Goal: Information Seeking & Learning: Find contact information

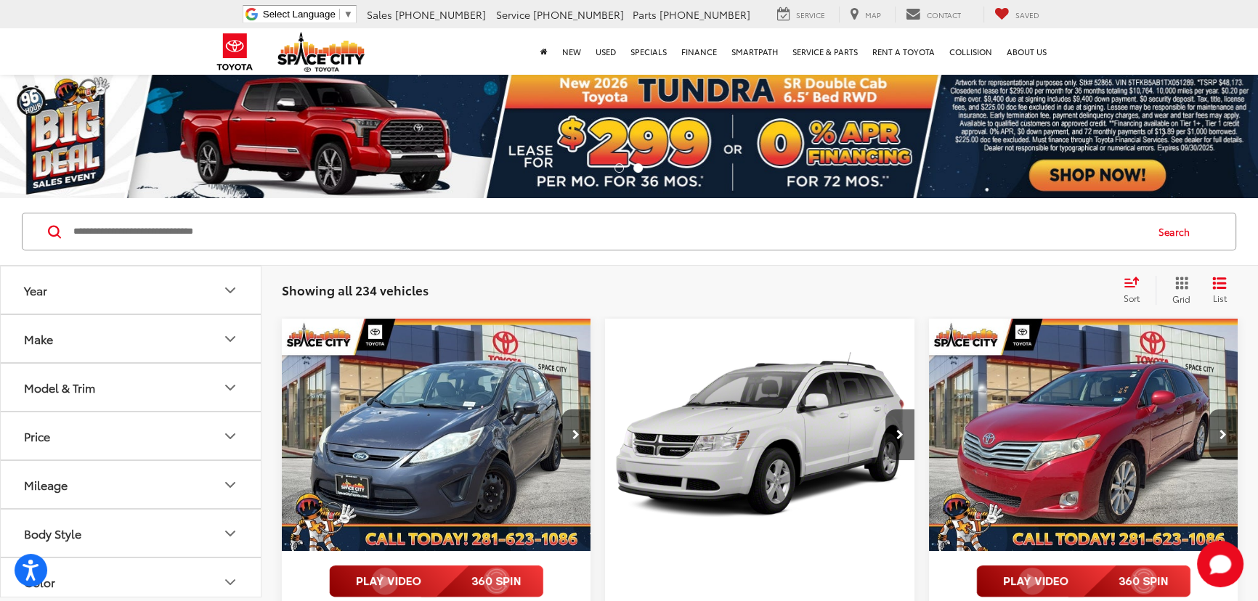
click at [195, 229] on input "Search by Make, Model, or Keyword" at bounding box center [608, 231] width 1072 height 35
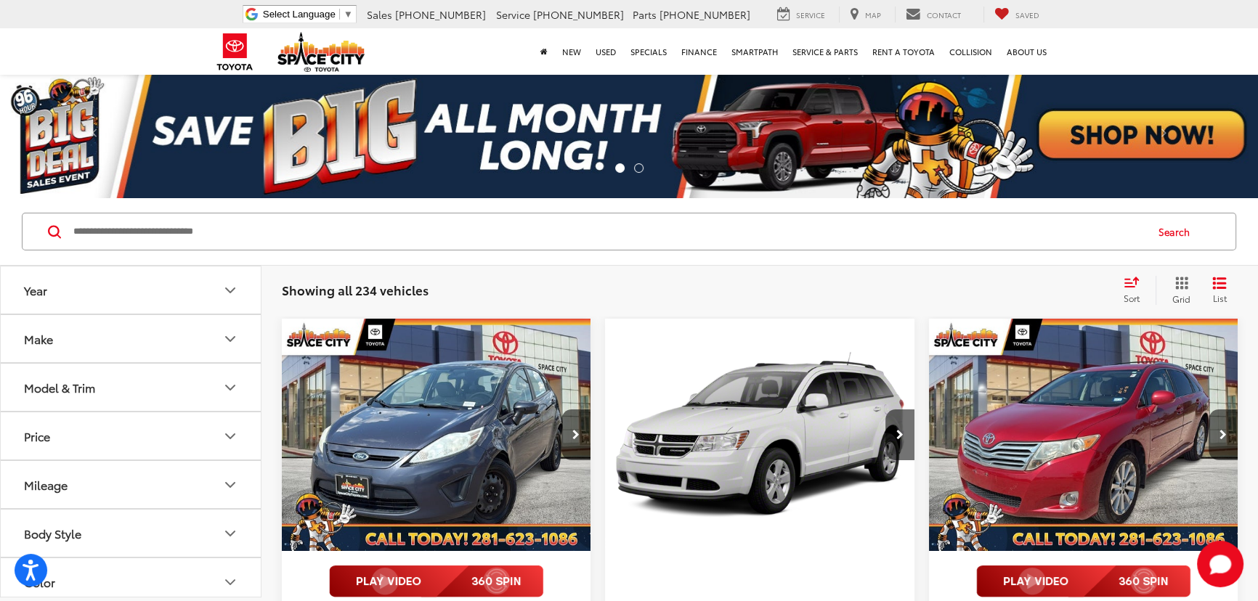
click at [141, 236] on input "Search by Make, Model, or Keyword" at bounding box center [608, 231] width 1072 height 35
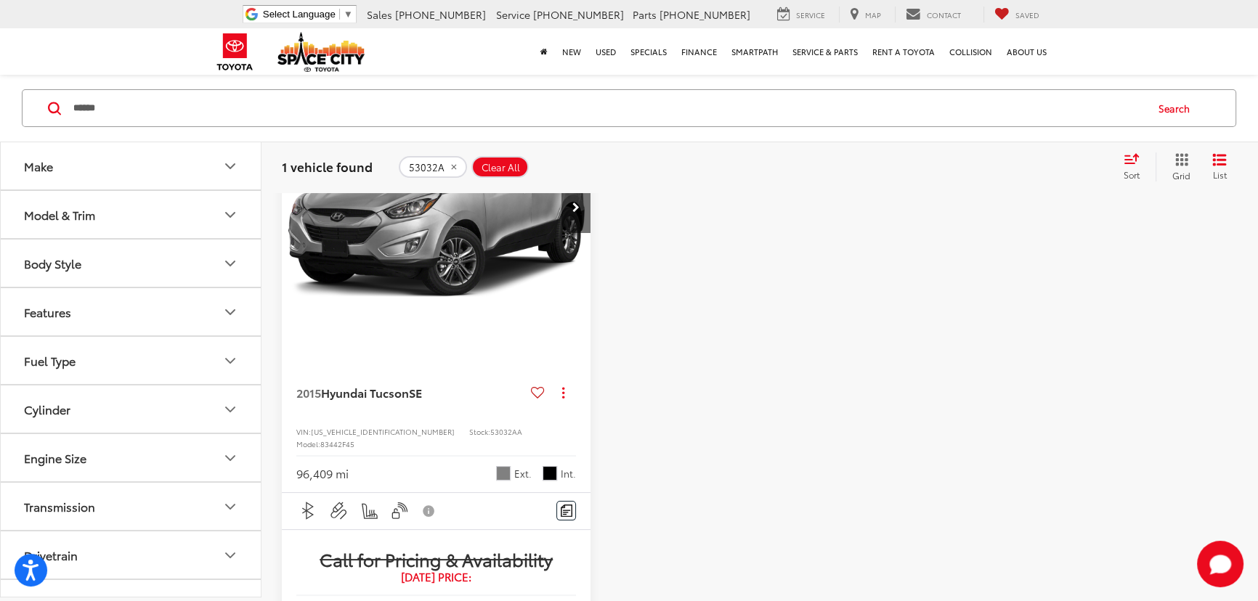
scroll to position [197, 0]
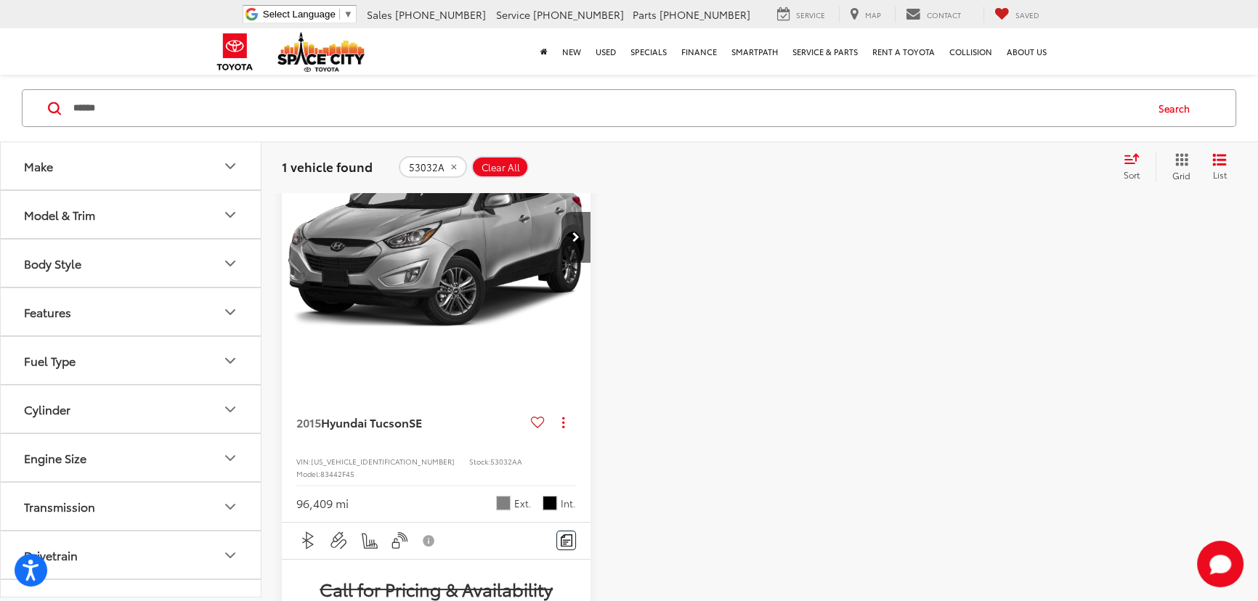
drag, startPoint x: 102, startPoint y: 110, endPoint x: 44, endPoint y: 118, distance: 57.8
click at [46, 117] on div "****** ****** Search" at bounding box center [629, 108] width 1214 height 38
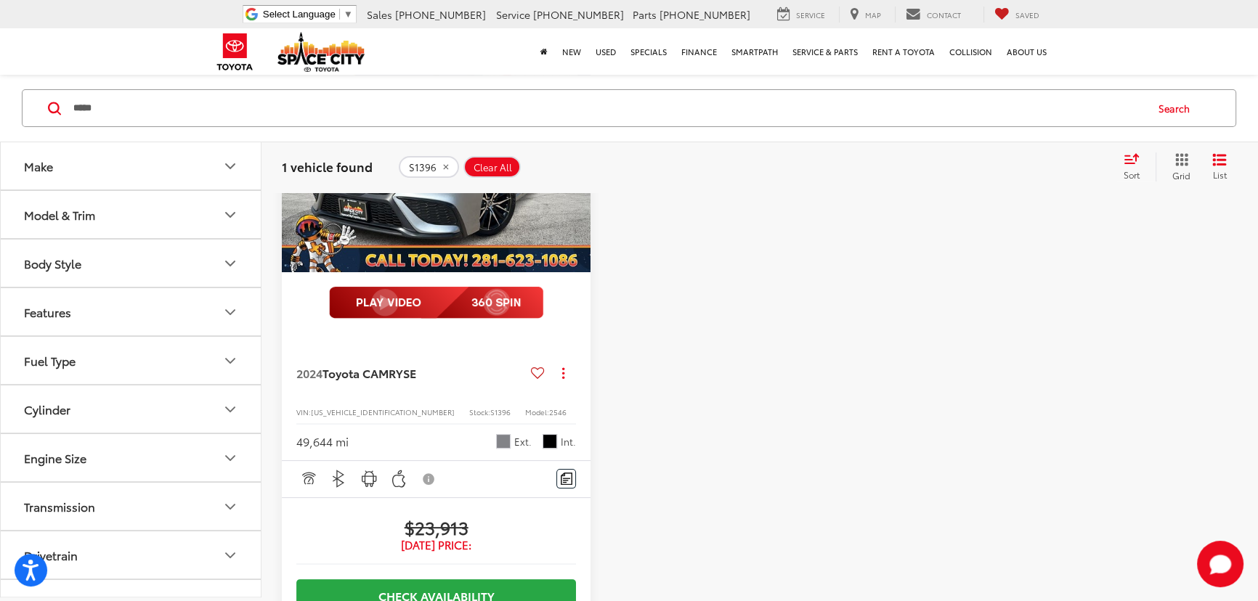
scroll to position [255, 0]
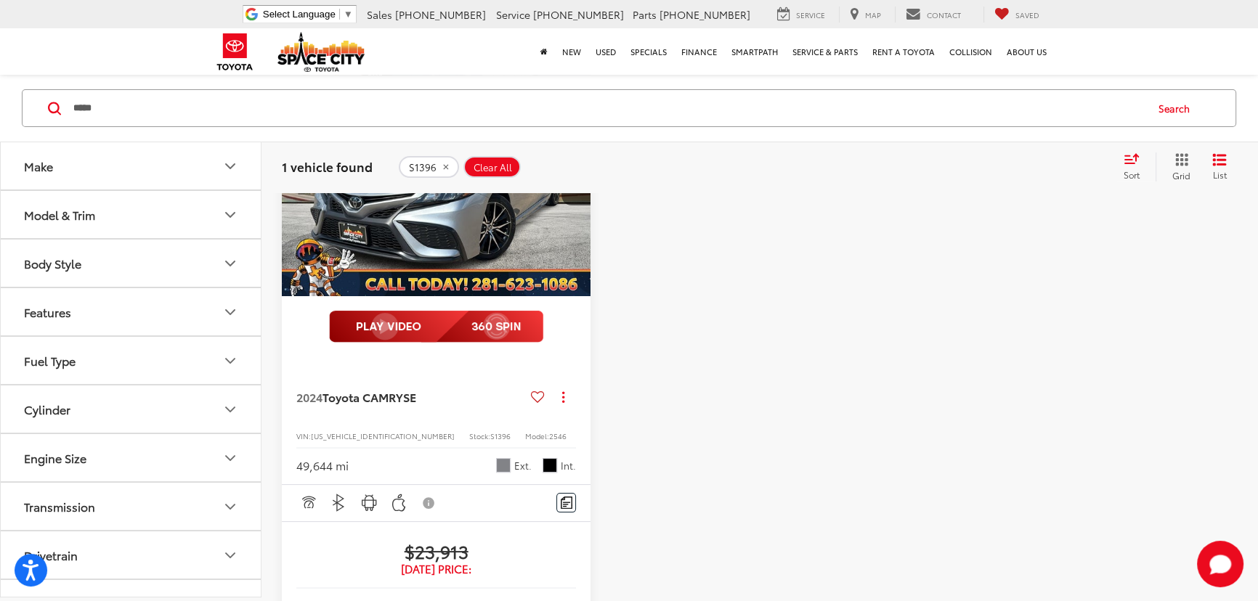
drag, startPoint x: 121, startPoint y: 106, endPoint x: -44, endPoint y: 102, distance: 164.9
click at [0, 102] on html "Accessibility Screen-Reader Guide, Feedback, and Issue Reporting | New window S…" at bounding box center [629, 45] width 1258 height 601
type input "*****"
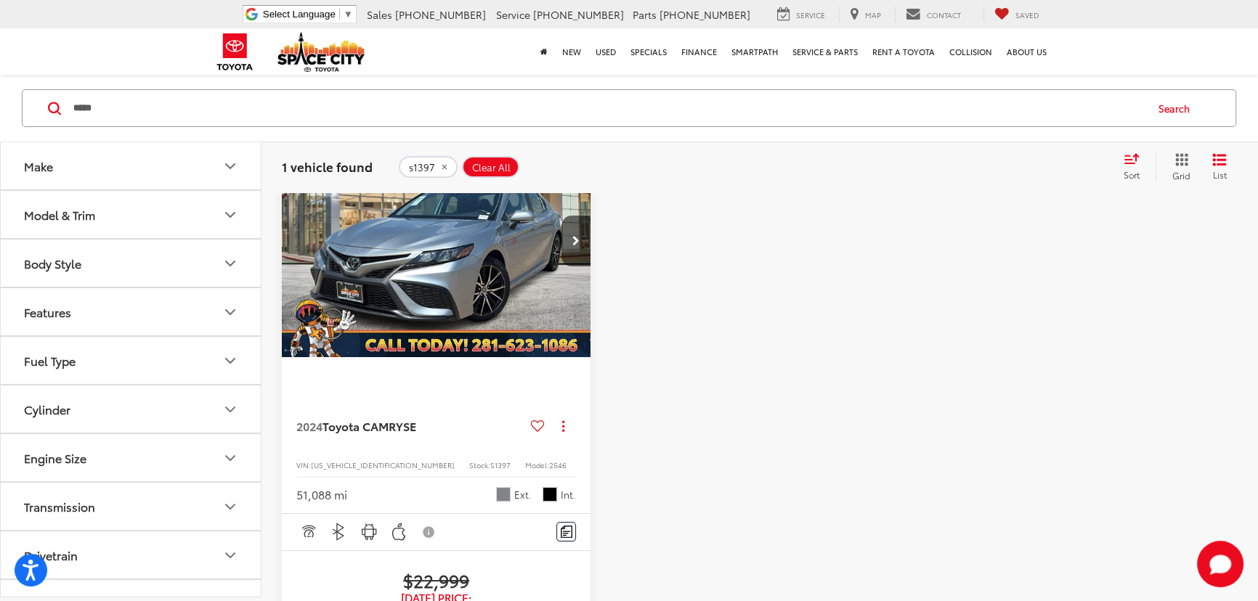
scroll to position [321, 0]
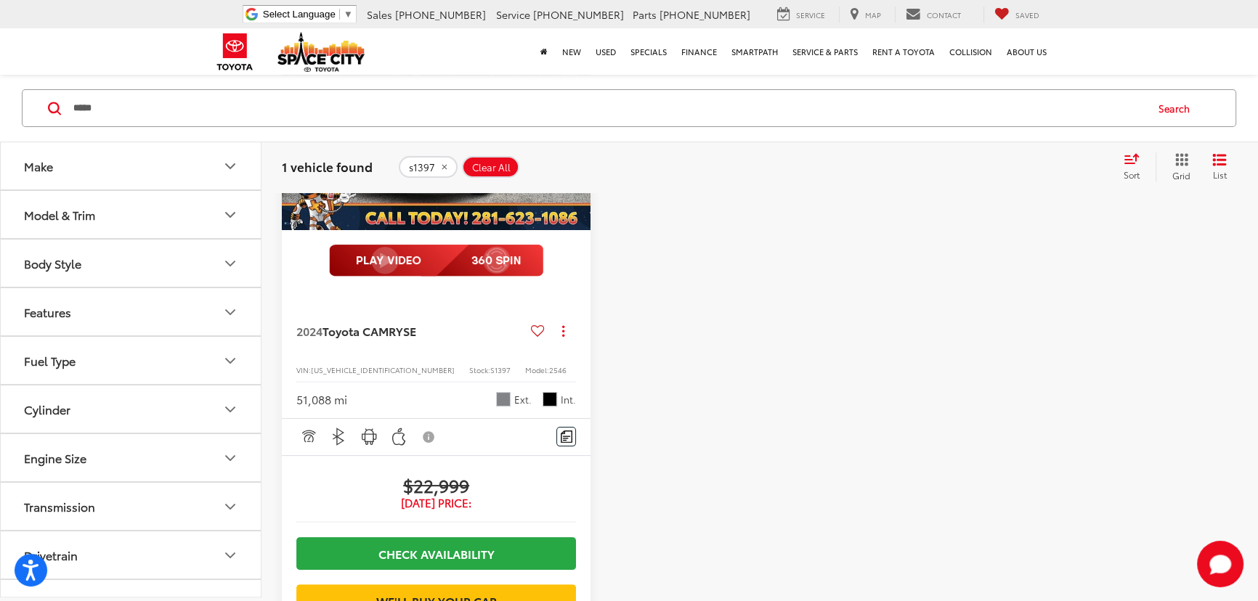
drag, startPoint x: 145, startPoint y: 113, endPoint x: 30, endPoint y: 115, distance: 115.5
click at [31, 113] on div "***** ***** Search" at bounding box center [629, 108] width 1214 height 38
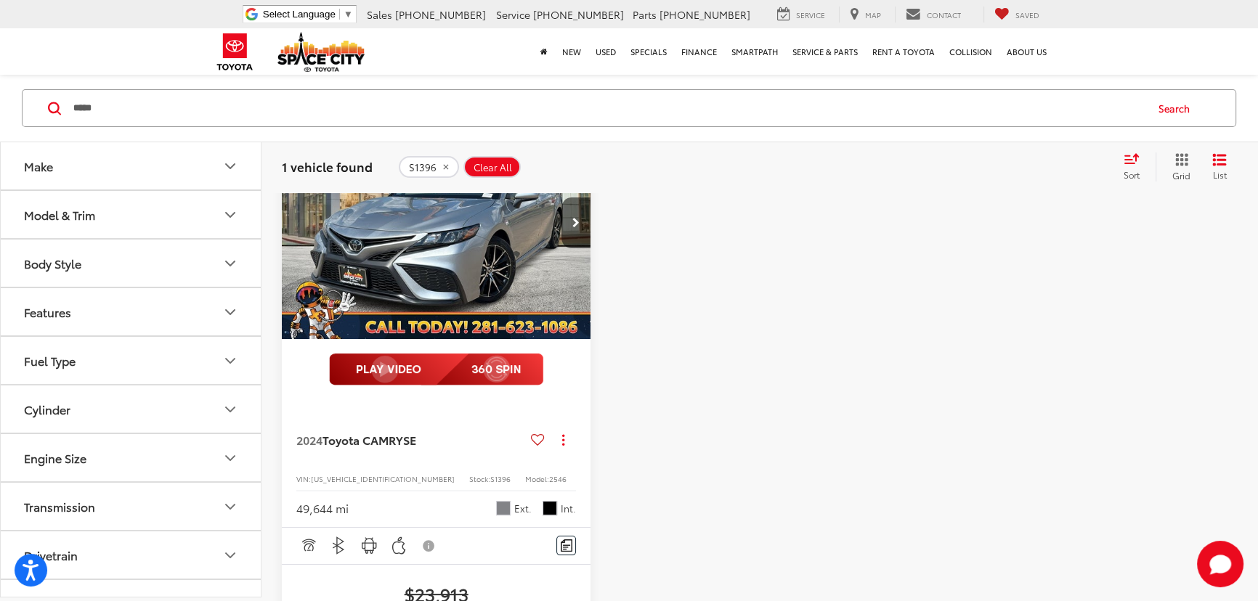
scroll to position [189, 0]
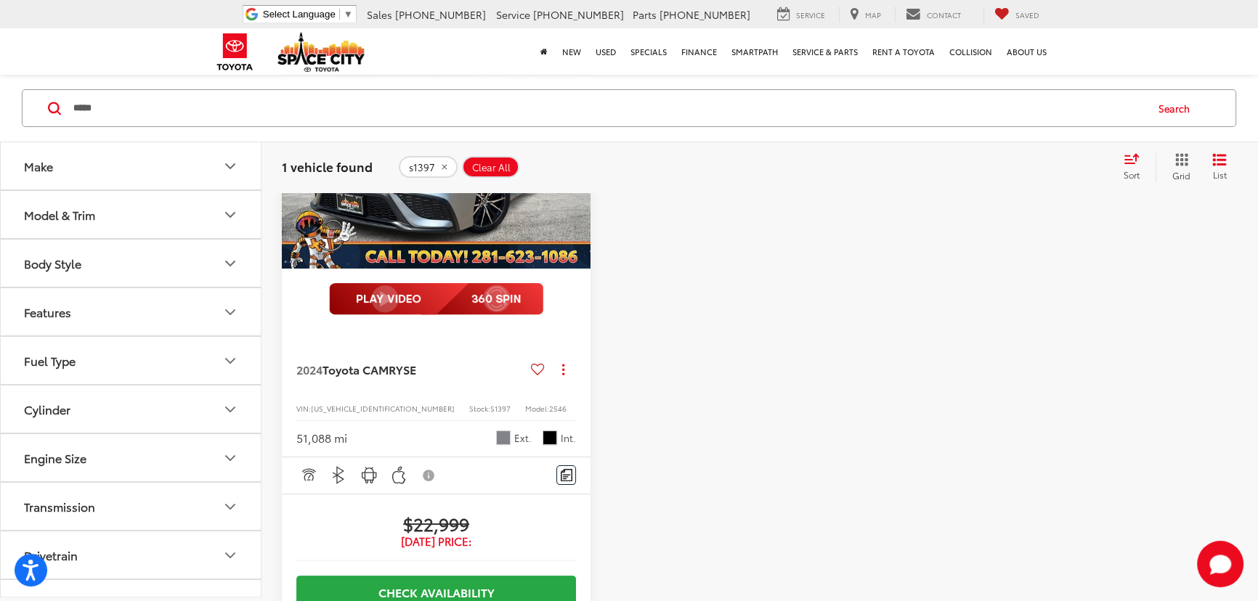
scroll to position [320, 0]
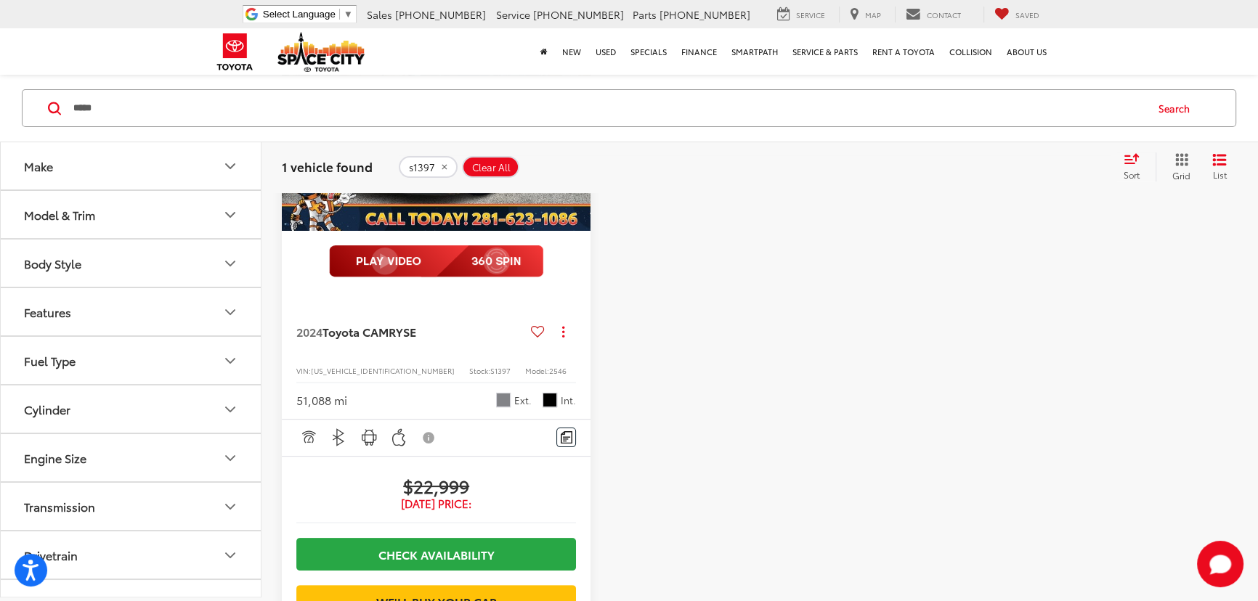
drag, startPoint x: 121, startPoint y: 98, endPoint x: 46, endPoint y: 98, distance: 74.1
click at [46, 98] on div "***** ***** Search" at bounding box center [629, 108] width 1214 height 38
type input "******"
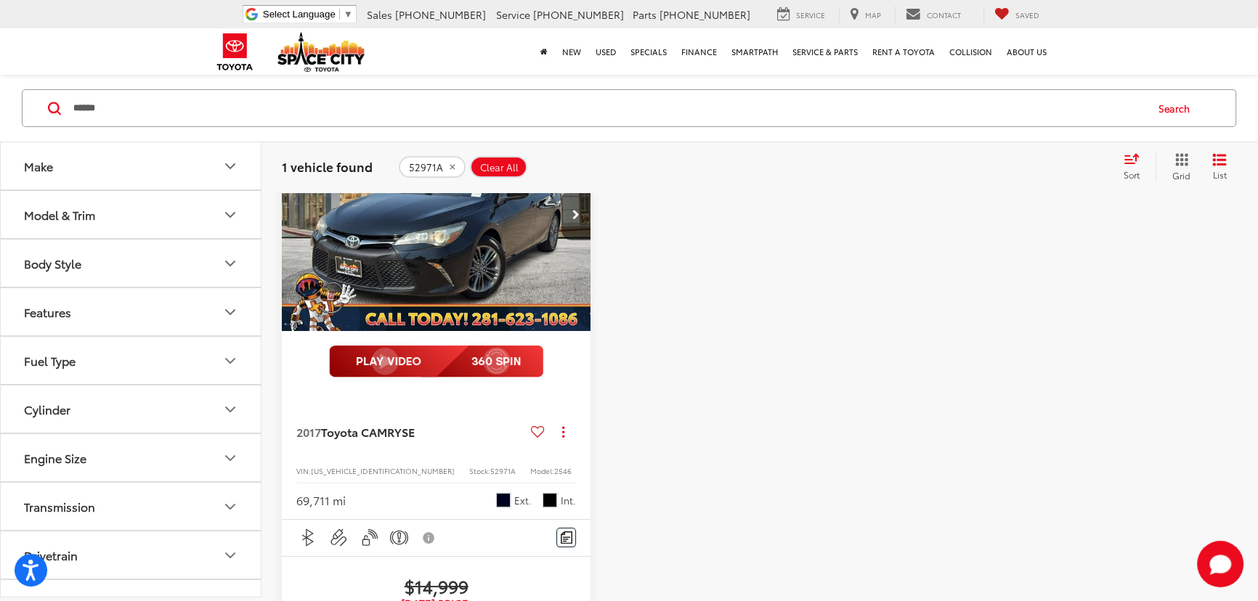
scroll to position [321, 0]
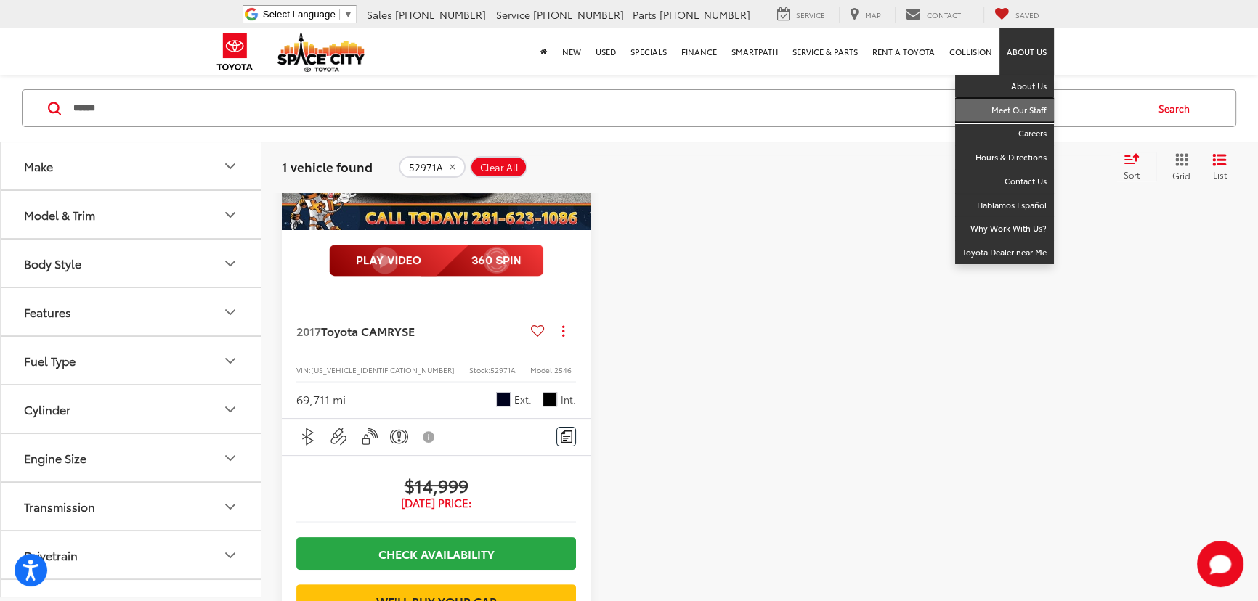
click at [1027, 107] on link "Meet Our Staff" at bounding box center [1004, 111] width 99 height 24
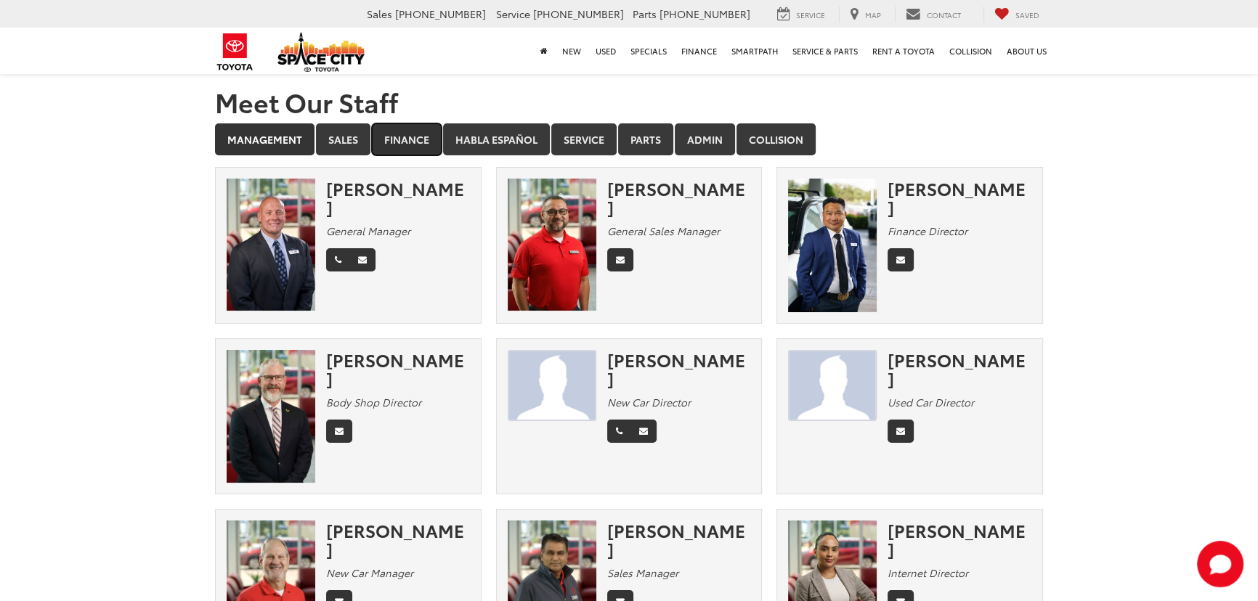
click at [396, 136] on link "Finance" at bounding box center [407, 139] width 70 height 32
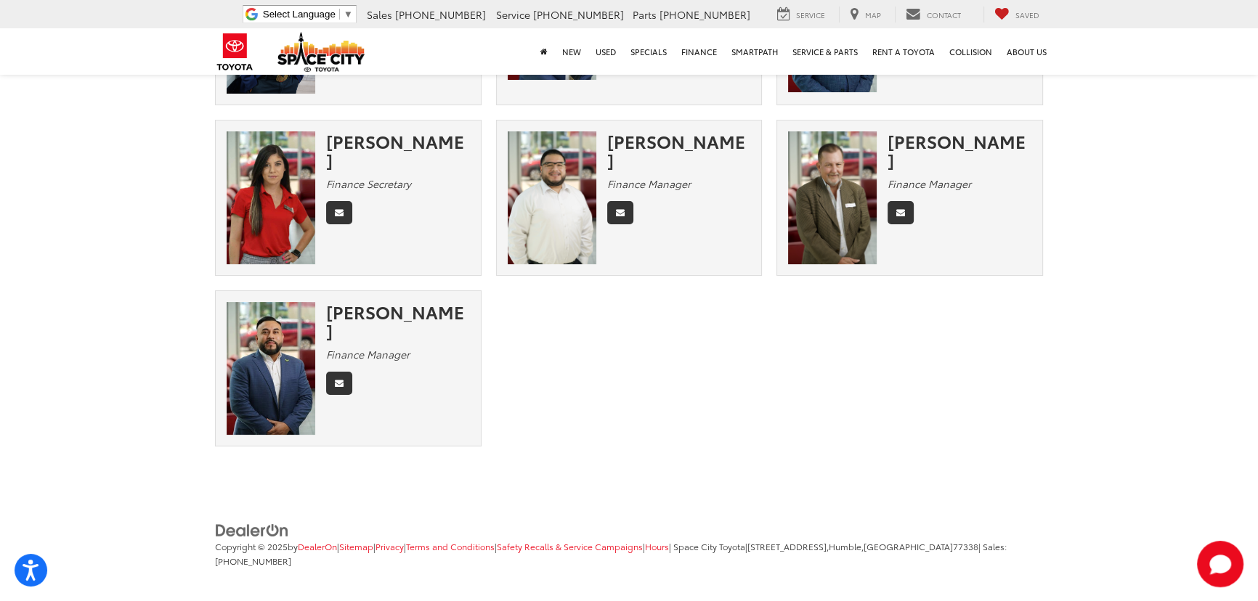
scroll to position [161, 0]
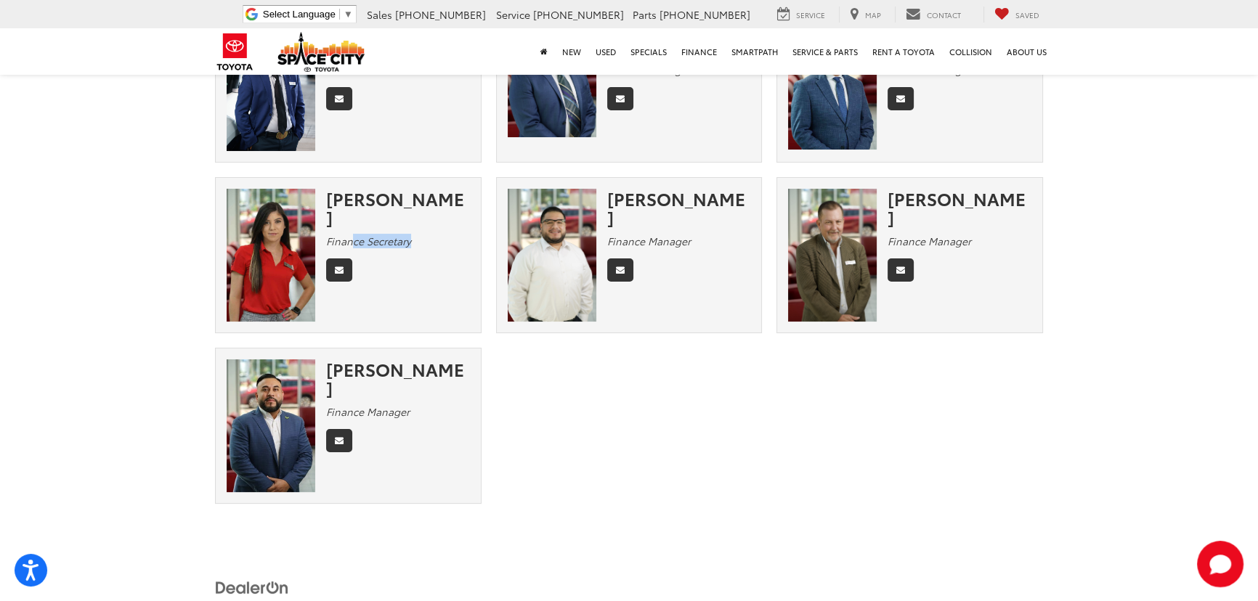
drag, startPoint x: 431, startPoint y: 225, endPoint x: 347, endPoint y: 224, distance: 84.2
click at [348, 234] on div "Finance Secretary" at bounding box center [398, 241] width 144 height 15
click at [342, 266] on icon "Email" at bounding box center [339, 270] width 9 height 9
click at [572, 429] on div "Nam Pham Finance Director Cedric Smith Finance Manager John Gomez Finance Manag…" at bounding box center [629, 262] width 842 height 513
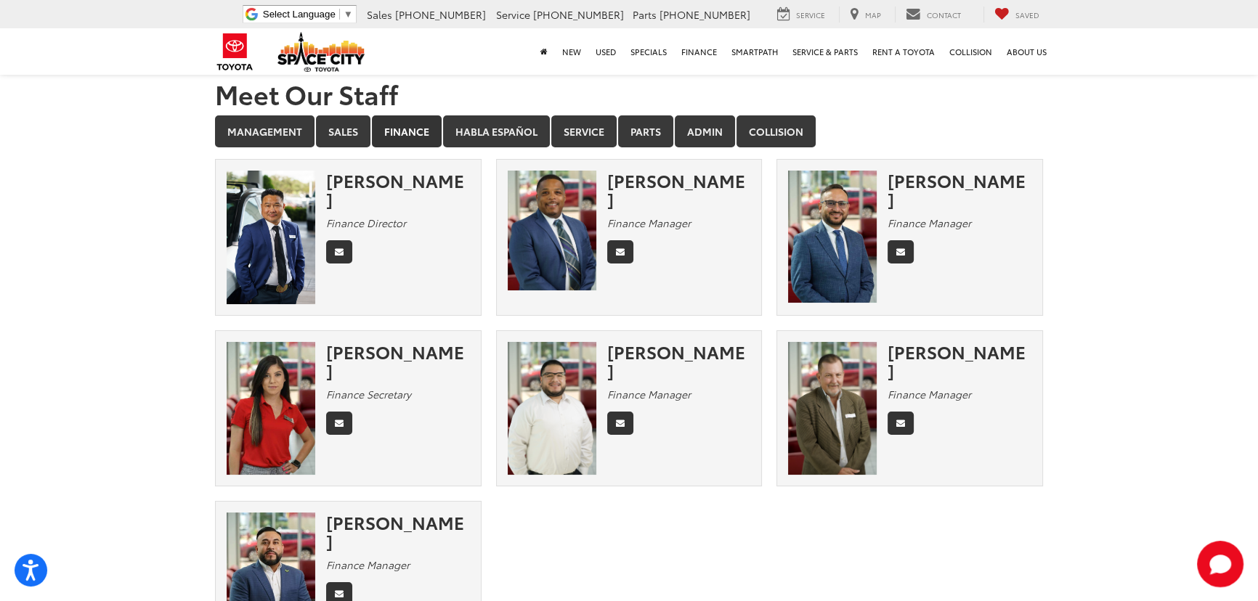
scroll to position [0, 0]
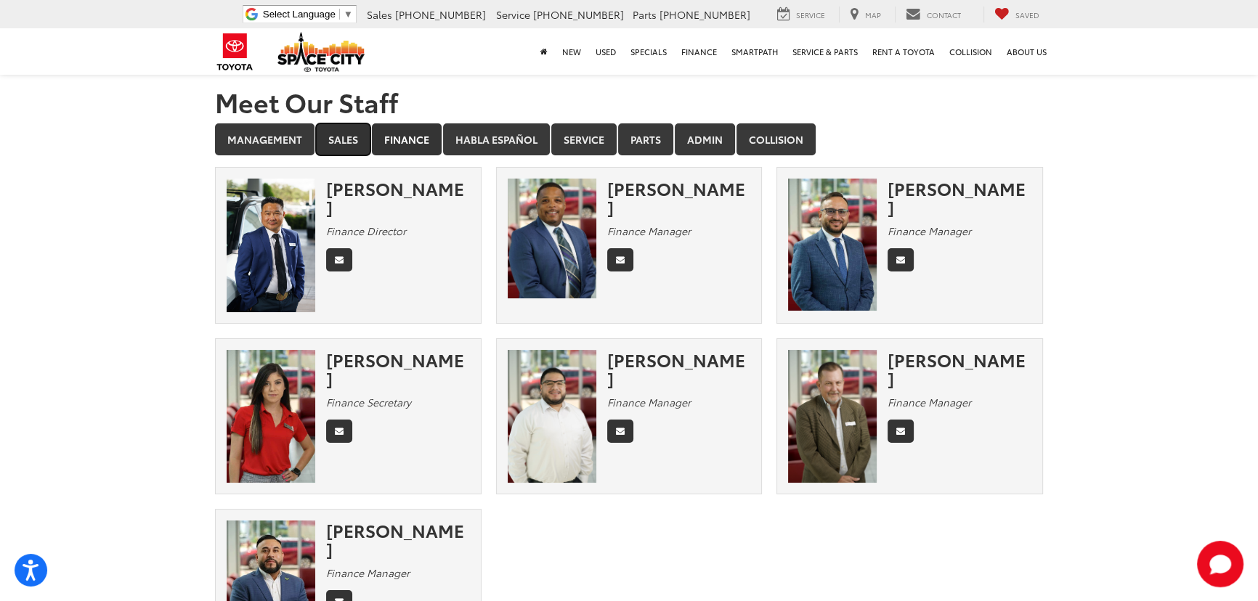
click at [343, 144] on link "Sales" at bounding box center [343, 139] width 54 height 32
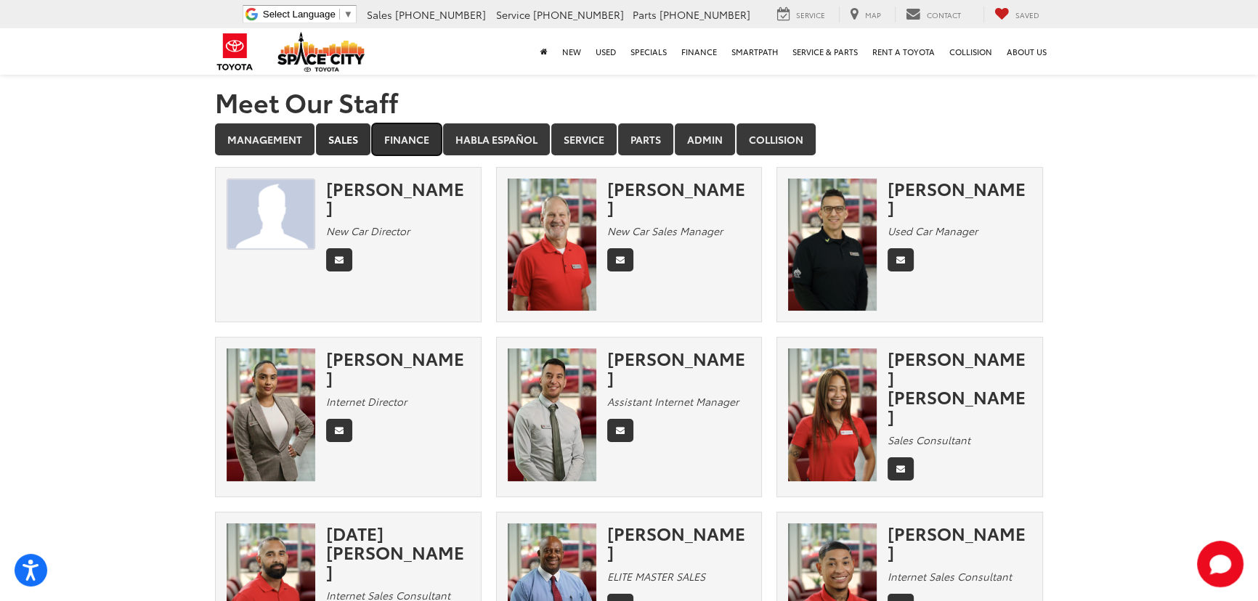
click at [396, 134] on link "Finance" at bounding box center [407, 139] width 70 height 32
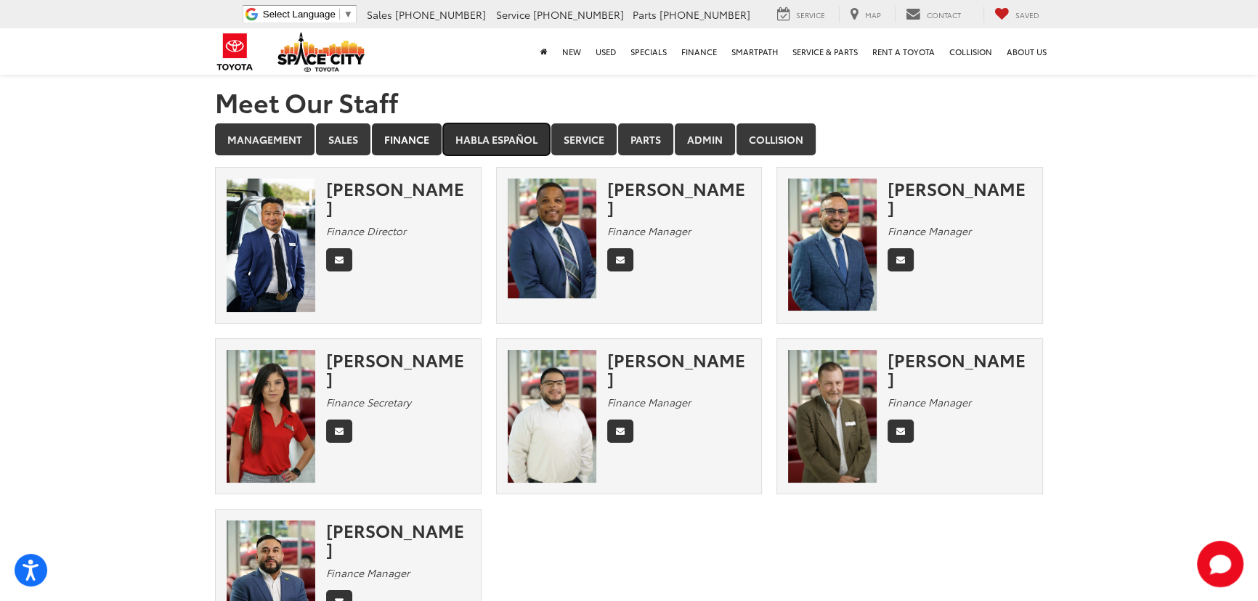
click at [508, 133] on link "Habla Español" at bounding box center [496, 139] width 107 height 32
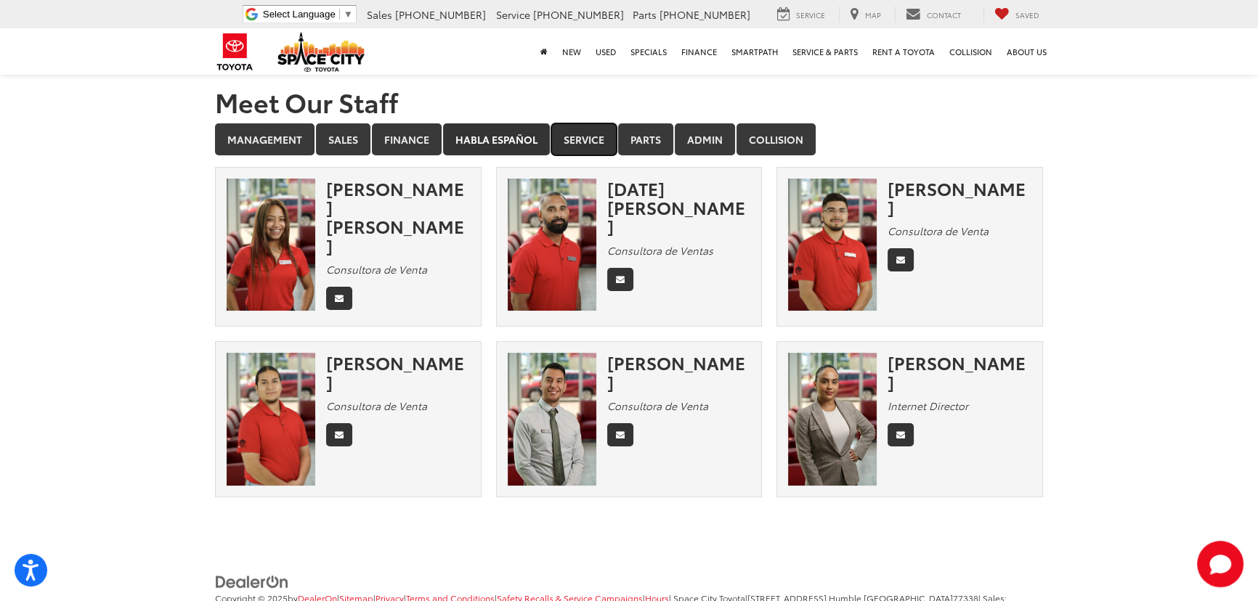
click at [576, 131] on link "Service" at bounding box center [583, 139] width 65 height 32
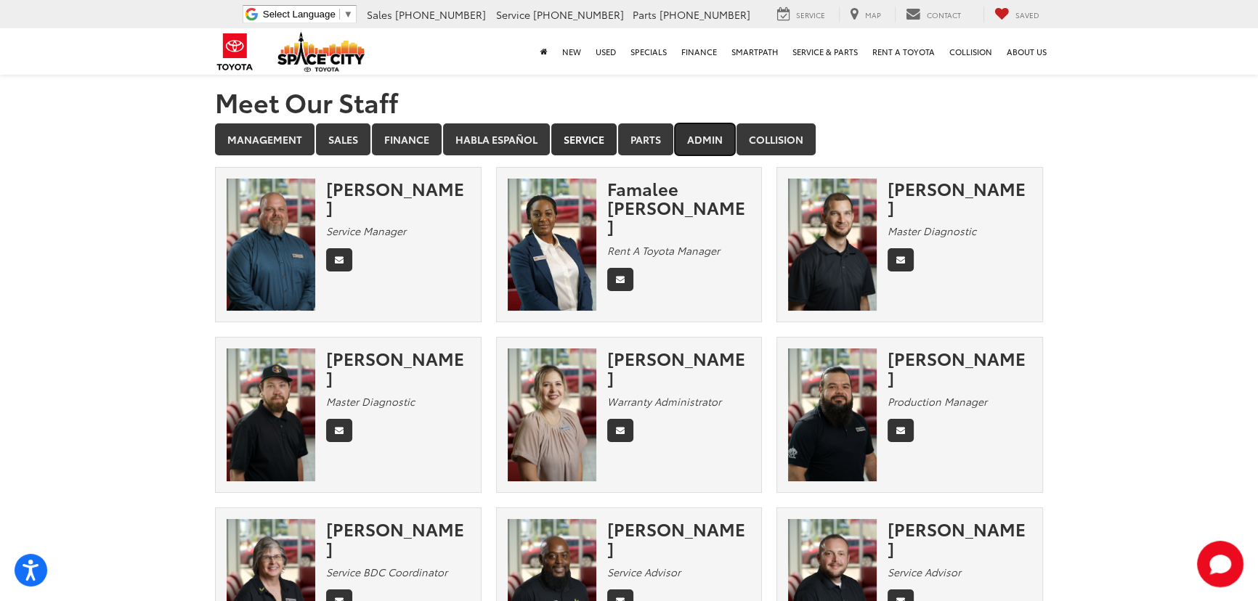
click at [709, 142] on link "Admin" at bounding box center [704, 139] width 60 height 32
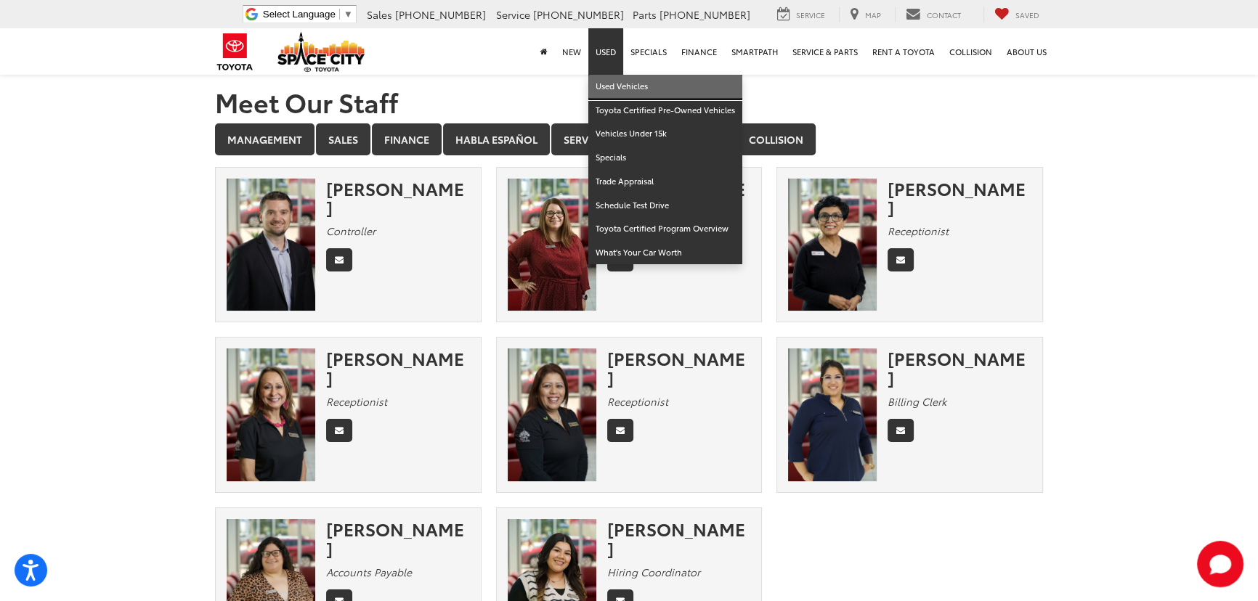
click at [617, 81] on link "Used Vehicles" at bounding box center [665, 87] width 154 height 24
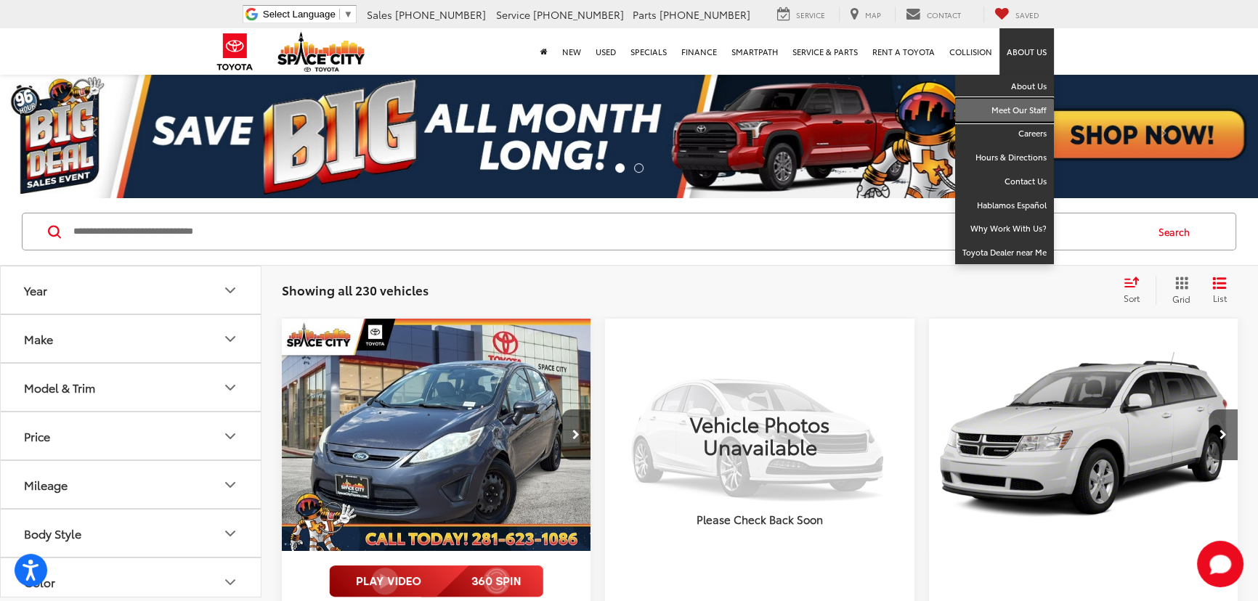
click at [1032, 114] on link "Meet Our Staff" at bounding box center [1004, 111] width 99 height 24
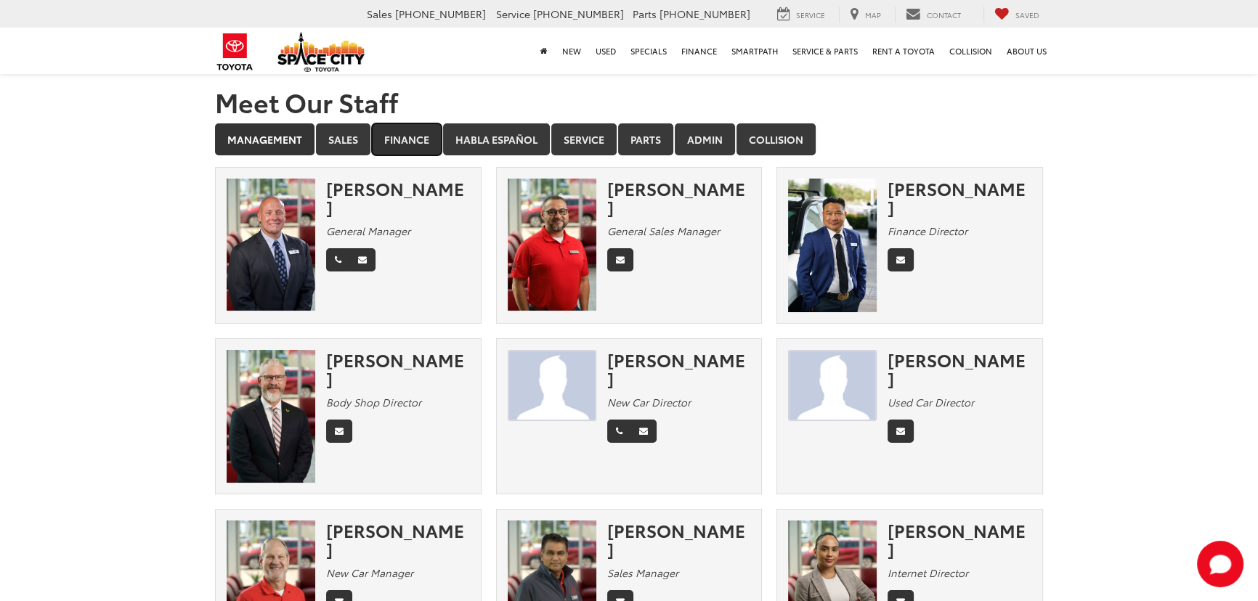
click at [406, 137] on link "Finance" at bounding box center [407, 139] width 70 height 32
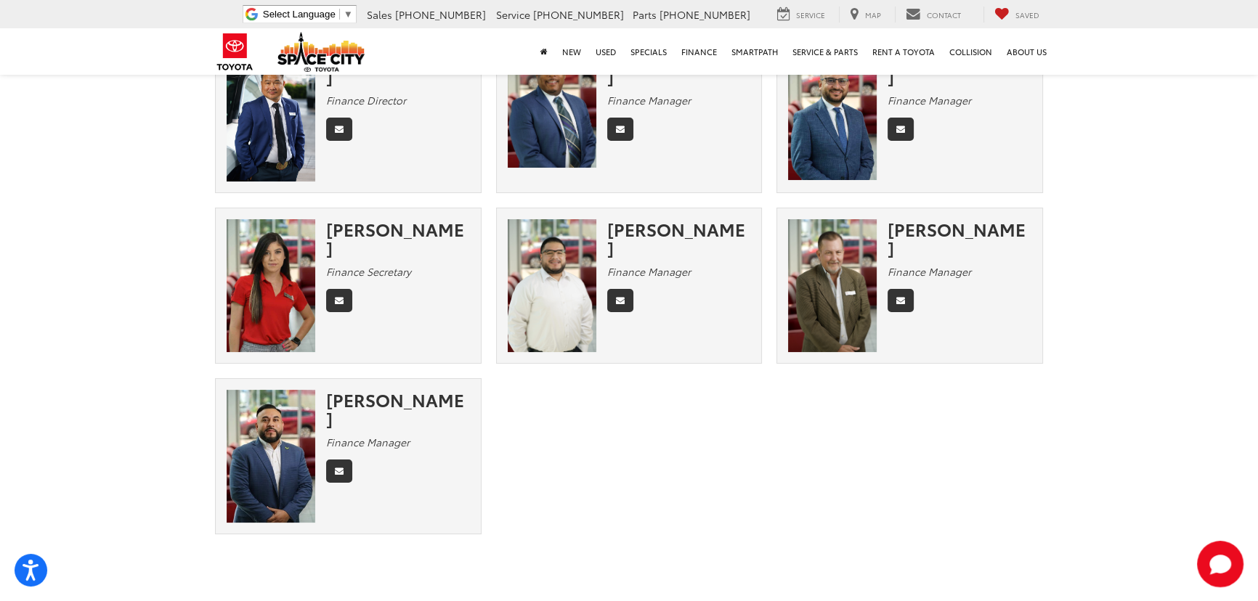
scroll to position [131, 0]
click at [276, 281] on img at bounding box center [271, 285] width 89 height 133
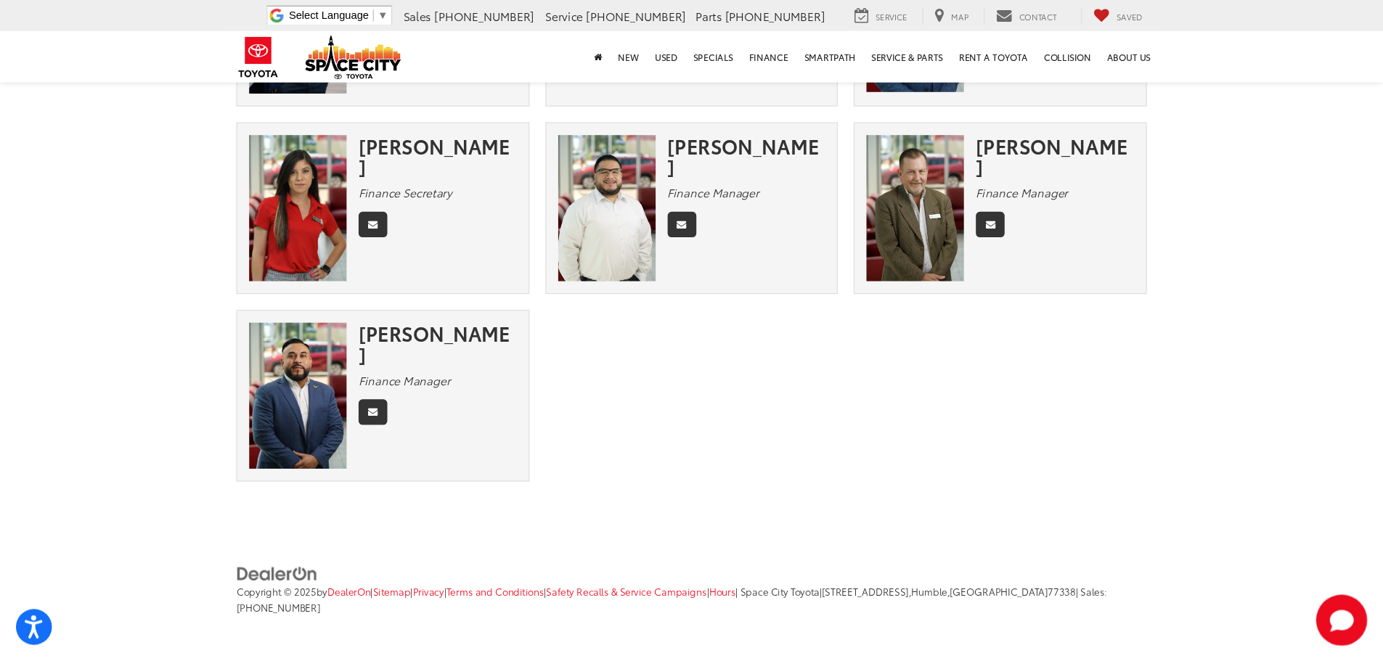
scroll to position [0, 0]
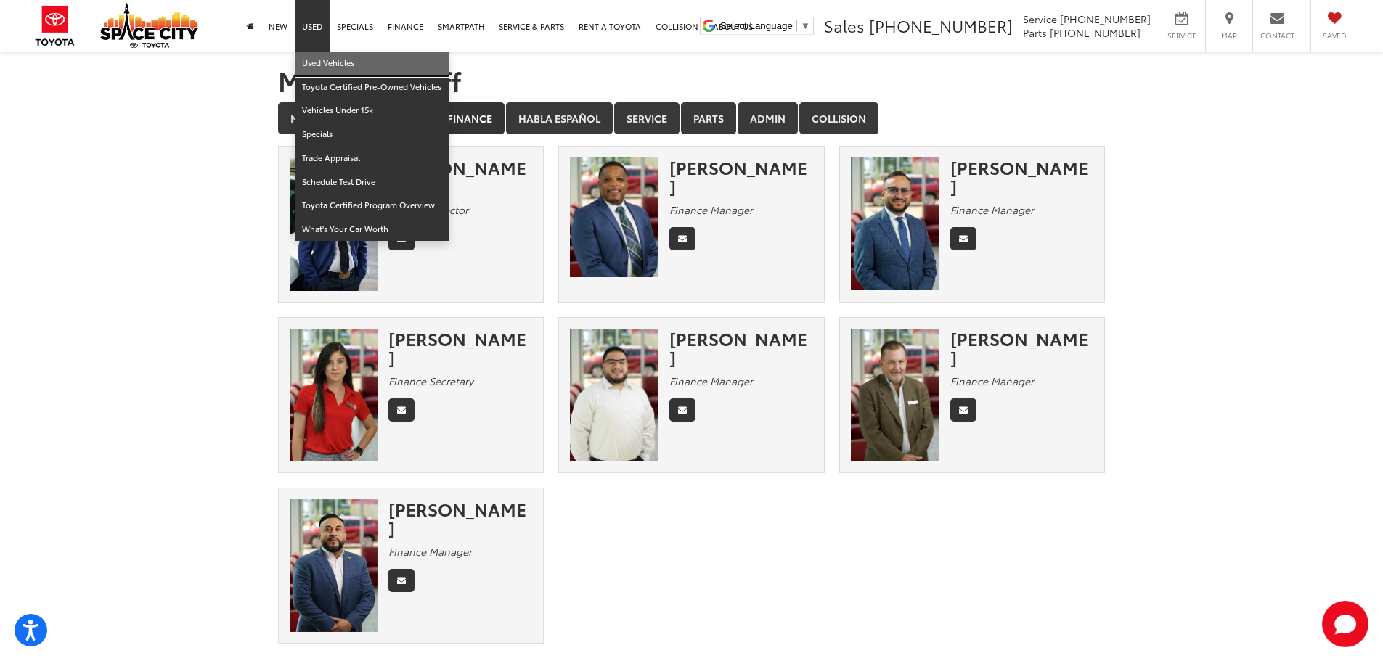
click at [322, 65] on link "Used Vehicles" at bounding box center [372, 64] width 154 height 24
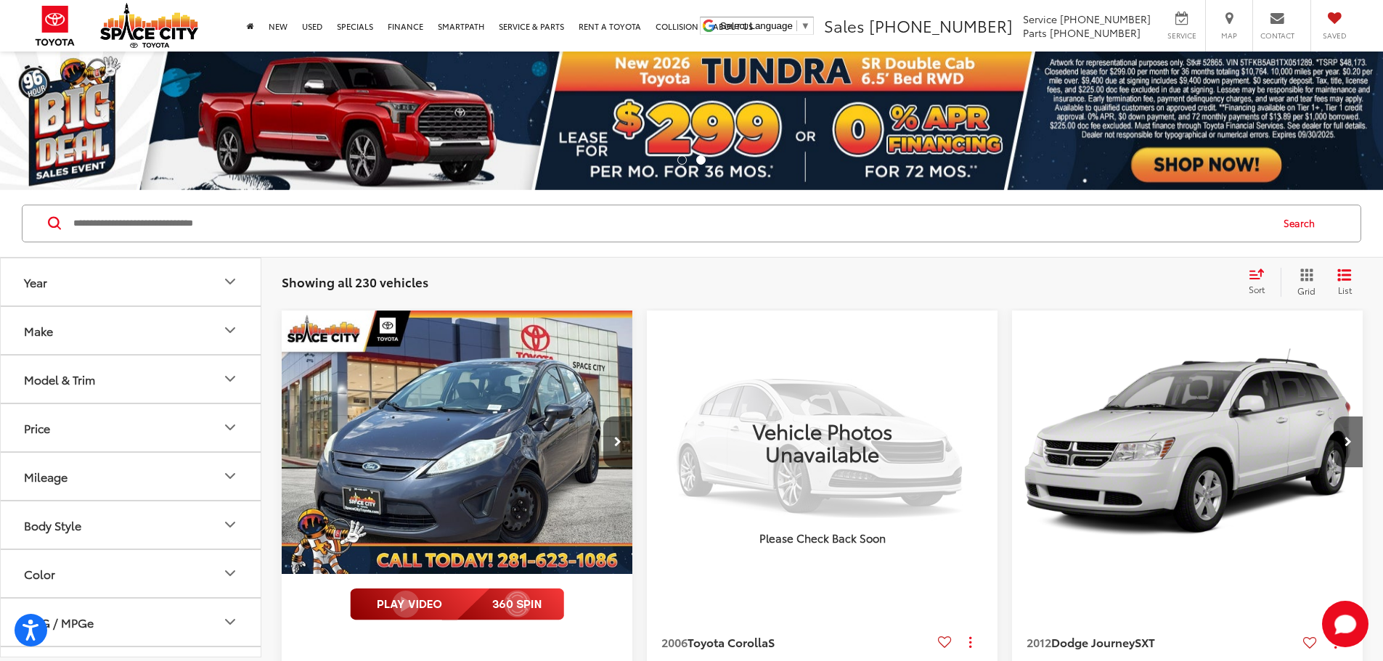
click at [150, 211] on input "Search by Make, Model, or Keyword" at bounding box center [671, 223] width 1198 height 35
paste input "*****"
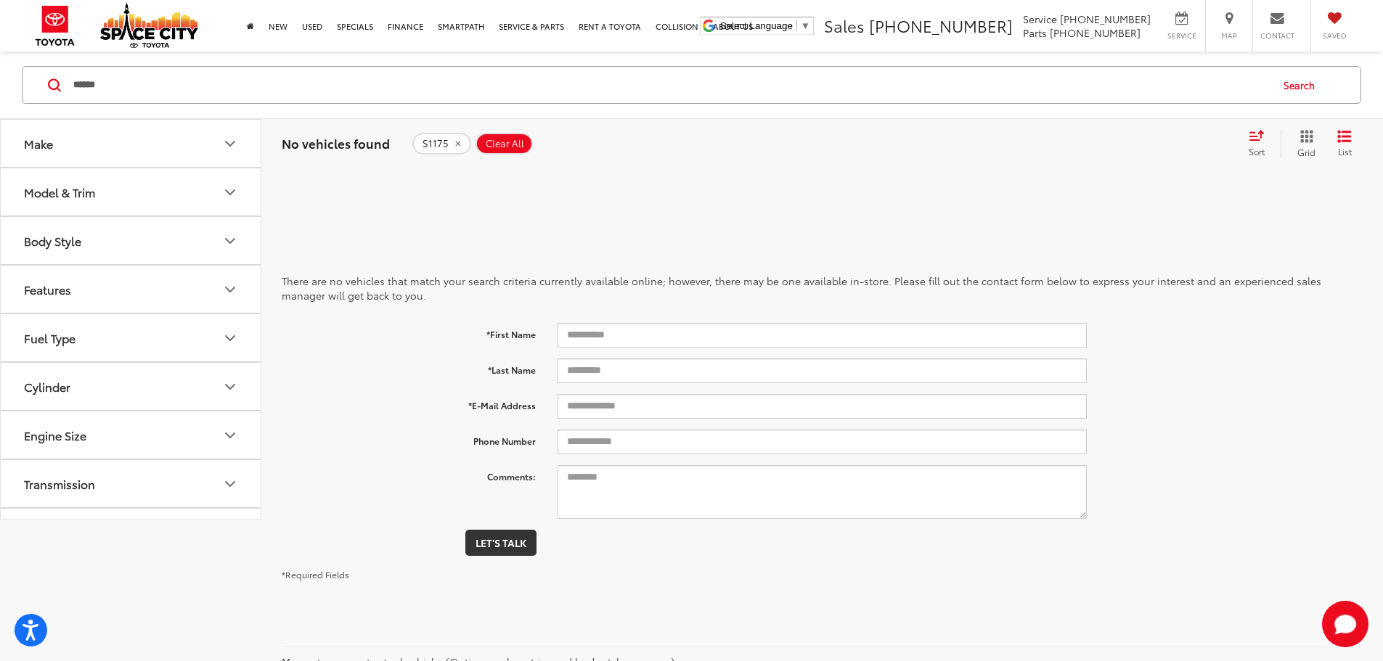
drag, startPoint x: 134, startPoint y: 85, endPoint x: 54, endPoint y: 83, distance: 79.2
click at [0, 0] on form "***** *****" at bounding box center [0, 0] width 0 height 0
paste input "*"
type input "******"
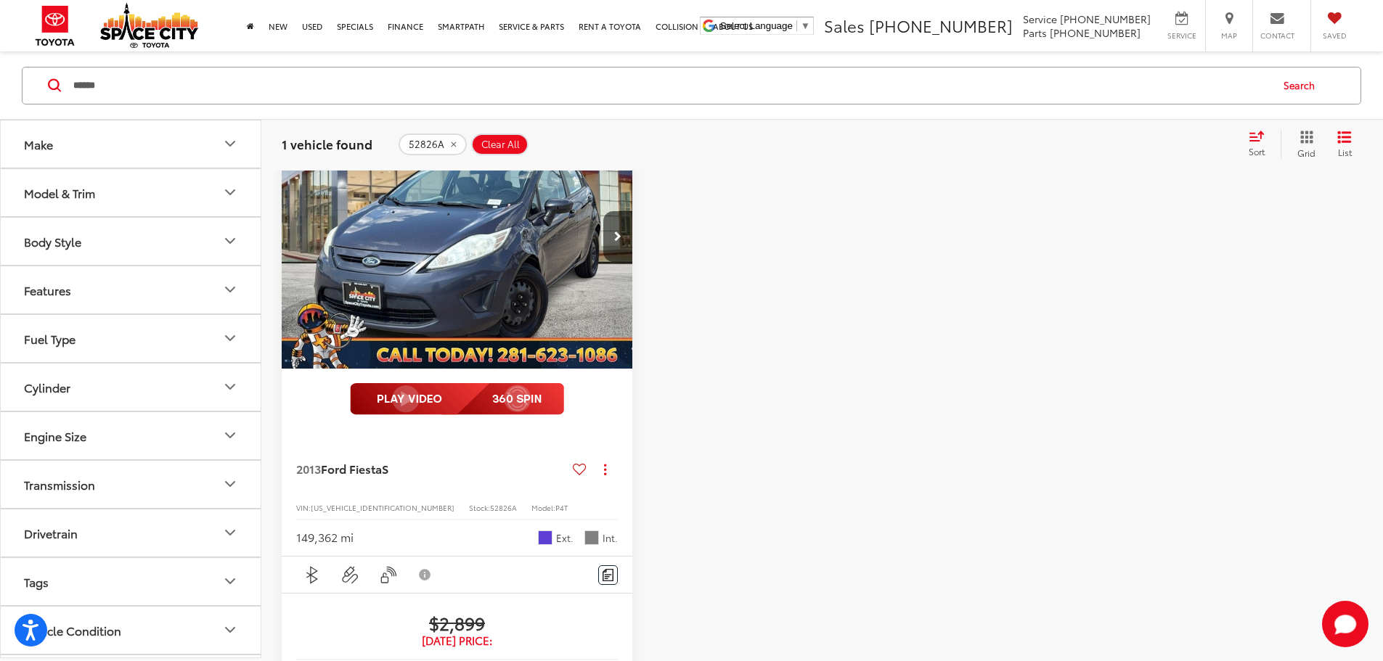
scroll to position [290, 0]
